Goal: Task Accomplishment & Management: Use online tool/utility

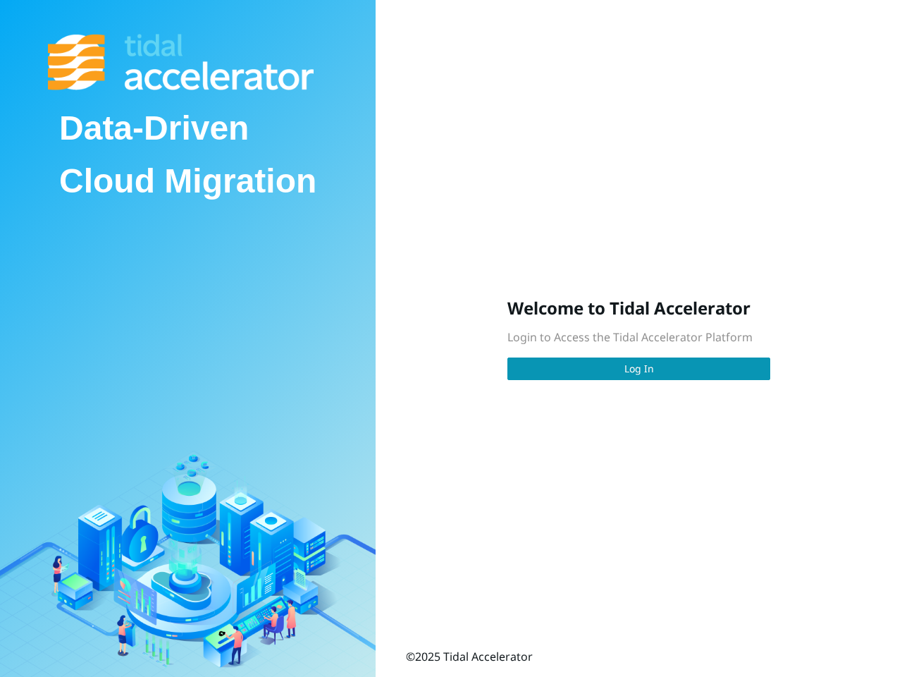
click at [451, 338] on div "Data-Driven Cloud Migration Welcome to Tidal Accelerator Login to Access the Ti…" at bounding box center [451, 338] width 902 height 677
click at [638, 369] on span "Log In" at bounding box center [639, 369] width 30 height 16
click at [451, 338] on div "Data-Driven Cloud Migration Welcome to Tidal Accelerator Login to Access the Ti…" at bounding box center [451, 338] width 902 height 677
